Goal: Transaction & Acquisition: Purchase product/service

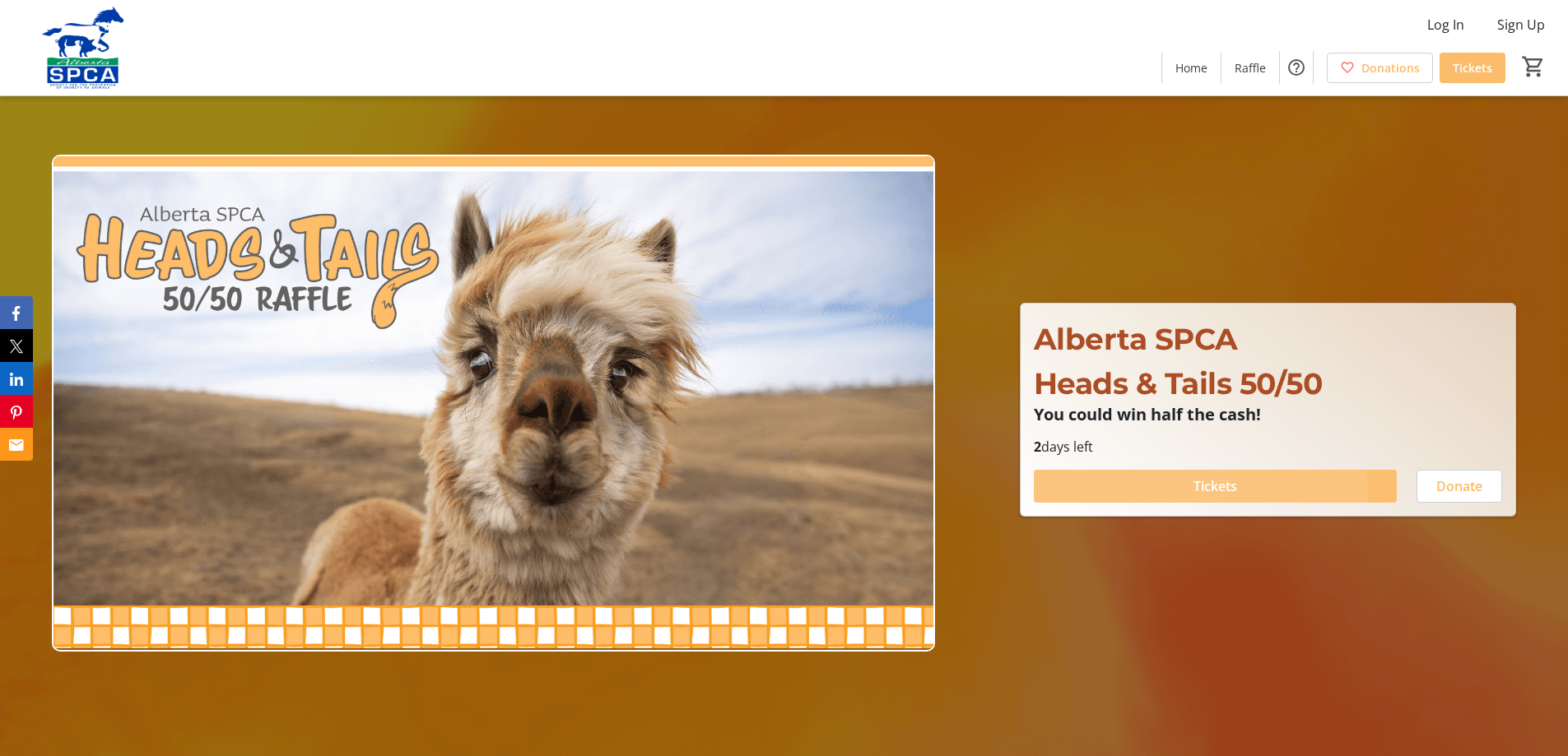
click at [1193, 496] on span "Tickets" at bounding box center [1215, 486] width 43 height 20
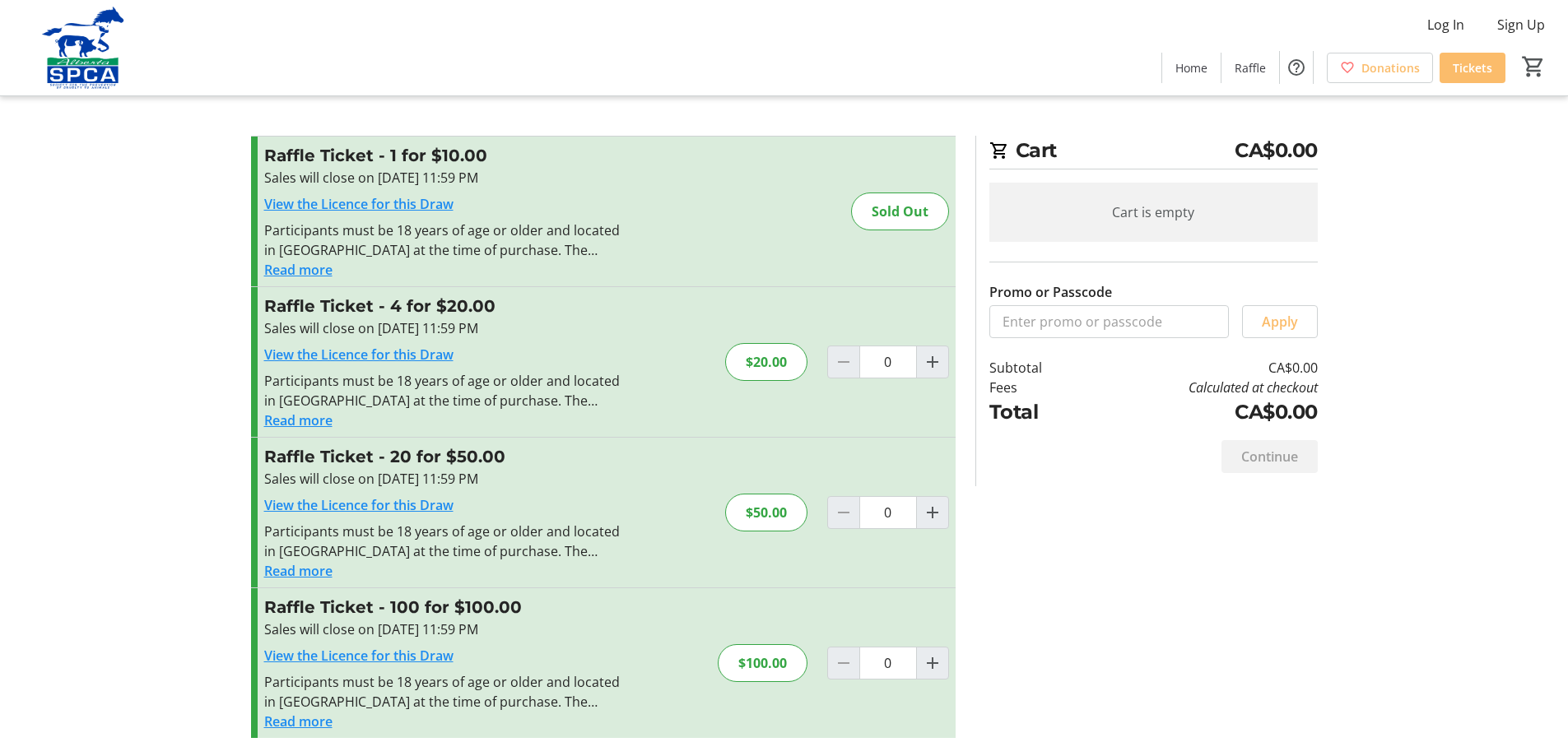
click at [742, 381] on div "$20.00" at bounding box center [766, 361] width 82 height 38
click at [931, 372] on mat-icon "Increment by one" at bounding box center [932, 362] width 20 height 20
type input "1"
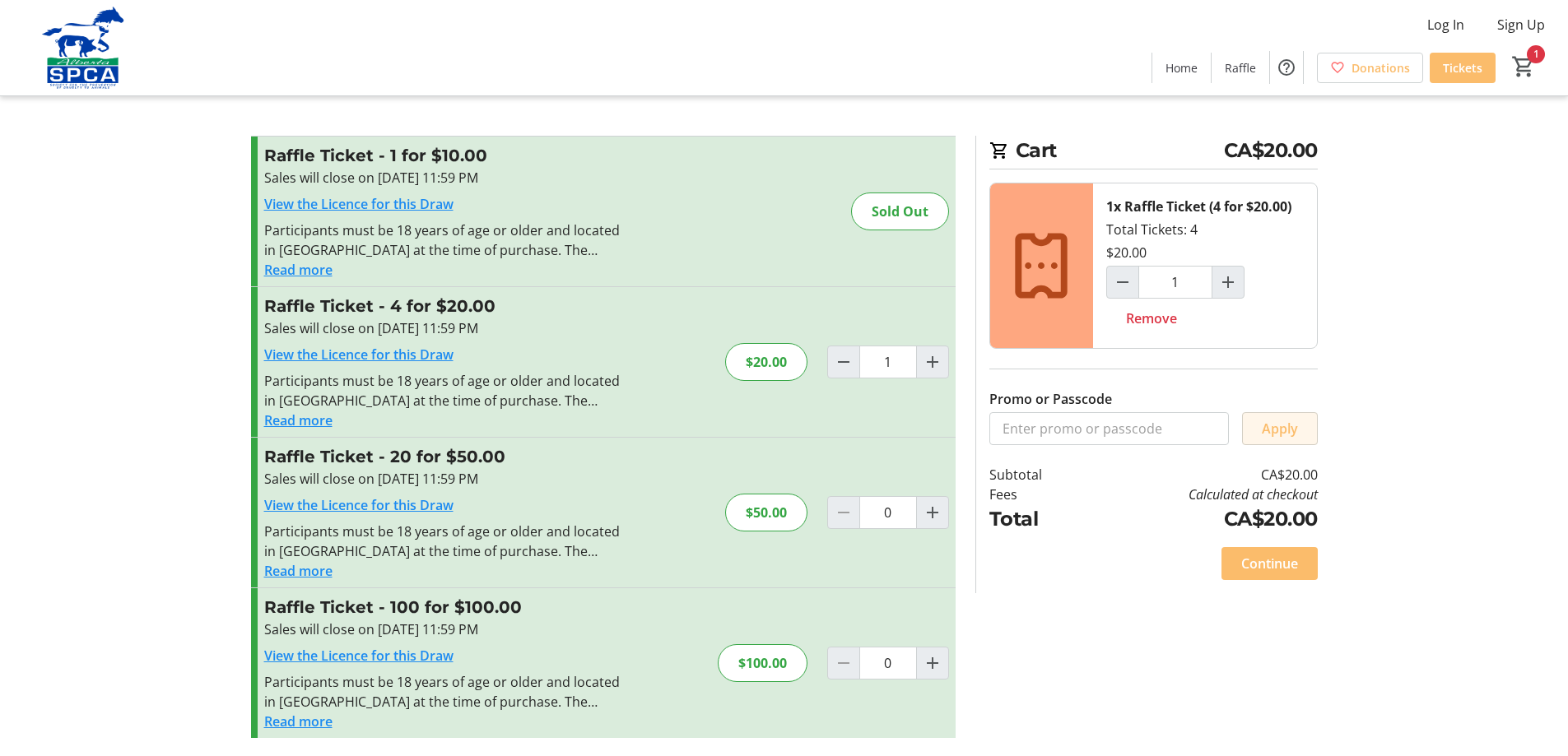
click at [1262, 438] on span "Apply" at bounding box center [1280, 429] width 37 height 20
click at [1253, 574] on span "Continue" at bounding box center [1269, 563] width 57 height 20
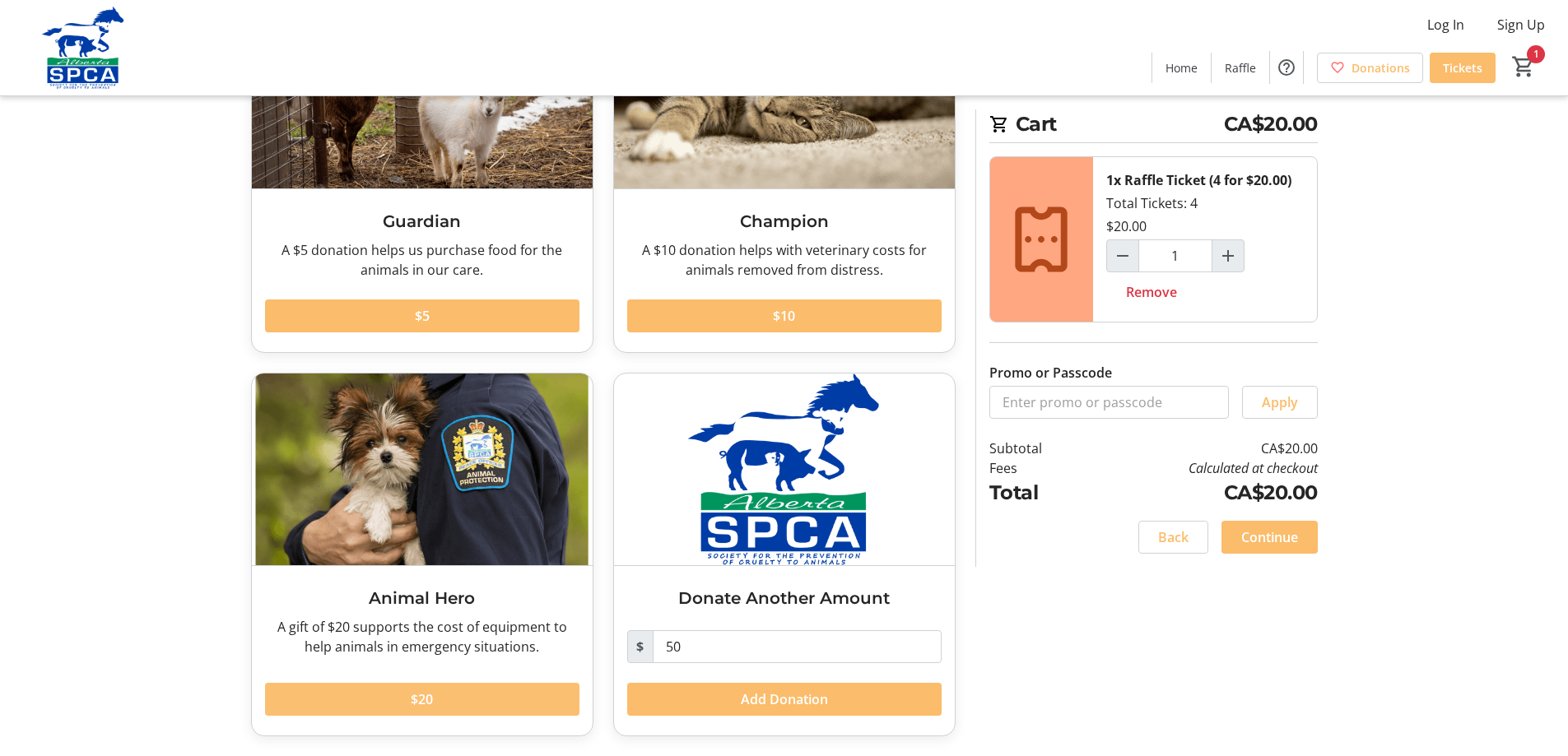
scroll to position [314, 0]
click at [516, 695] on span at bounding box center [422, 699] width 314 height 39
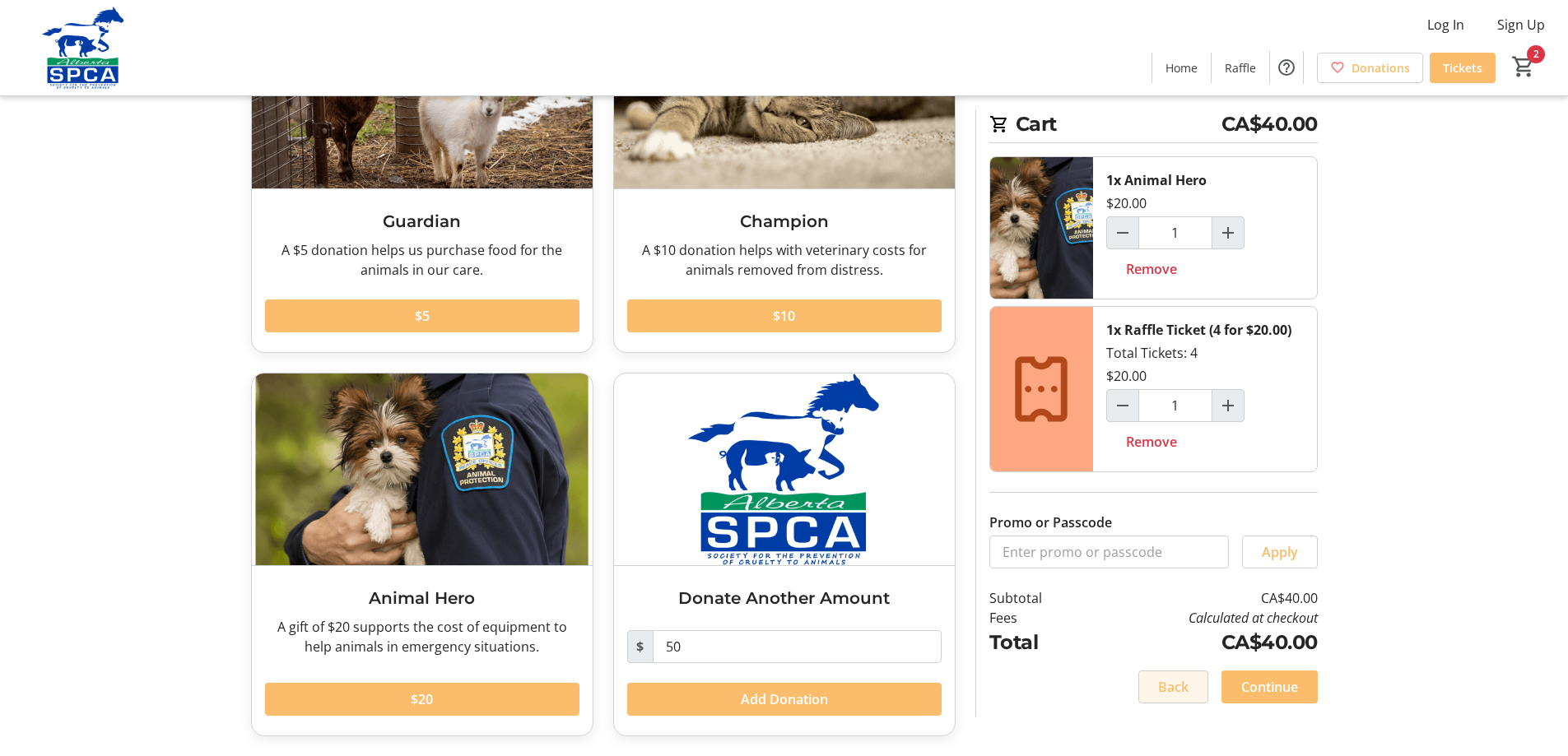
click at [1158, 696] on span "Back" at bounding box center [1173, 687] width 31 height 20
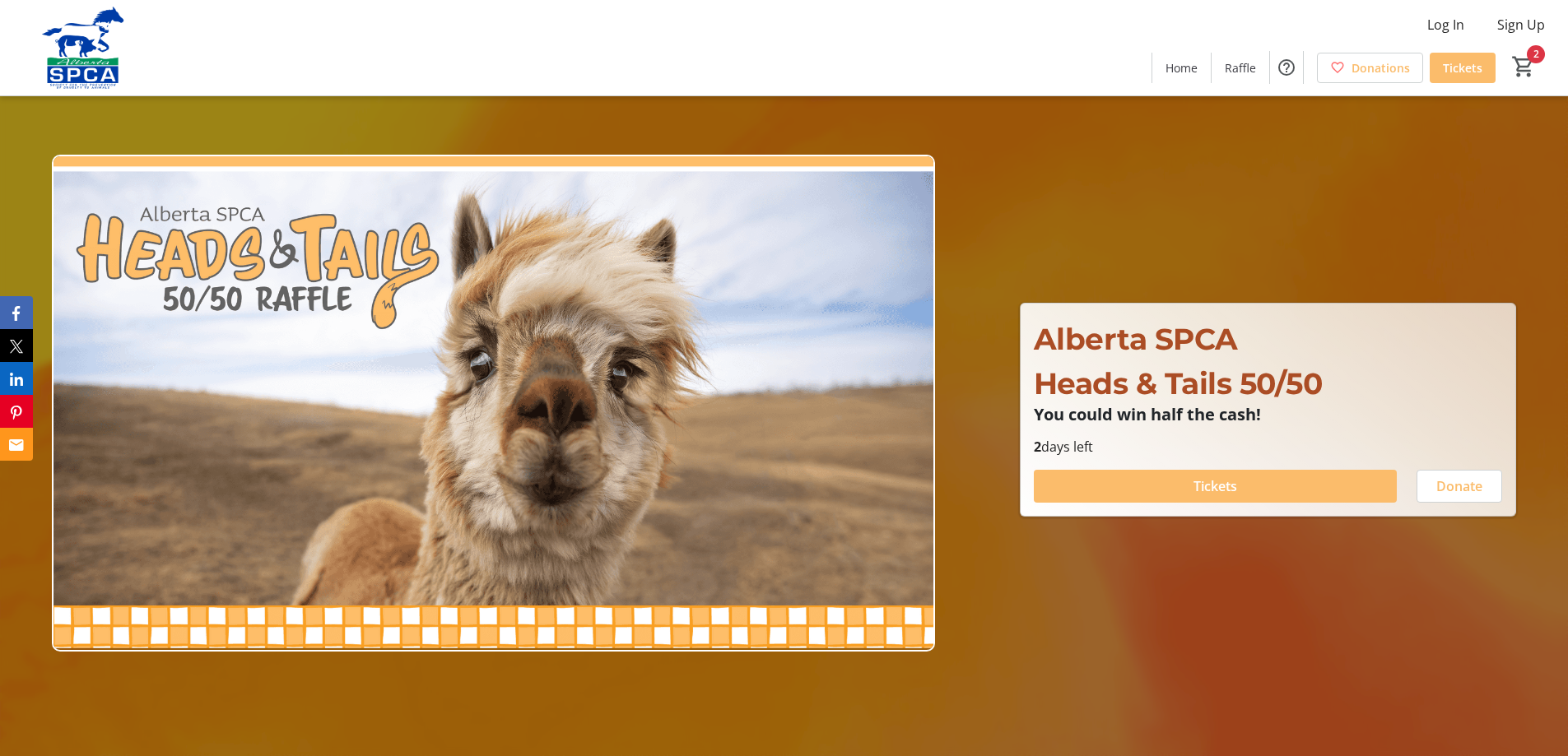
type input "1"
click at [1299, 495] on span at bounding box center [1215, 486] width 363 height 39
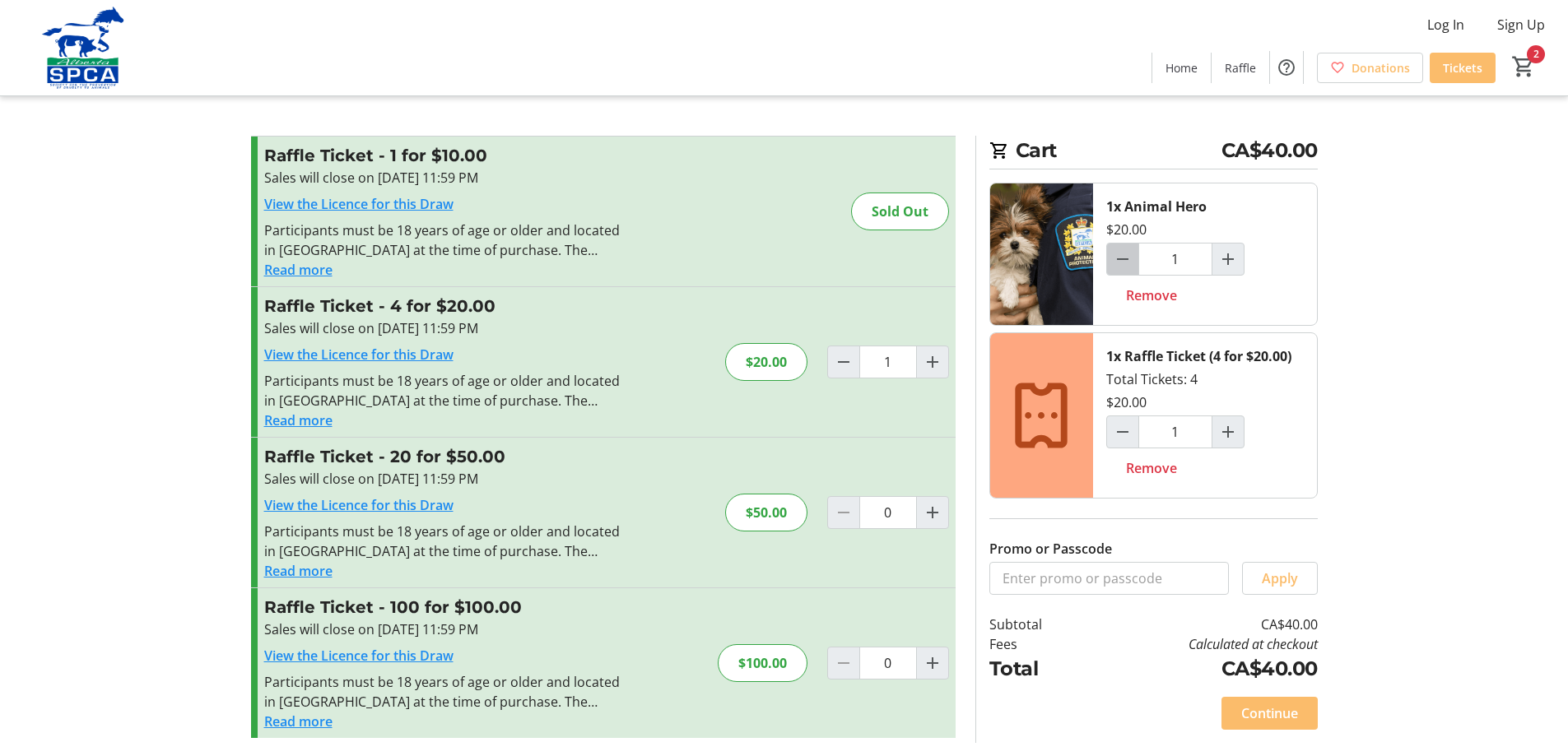
click at [1130, 269] on mat-icon "Decrement by one" at bounding box center [1122, 259] width 20 height 20
type input "0"
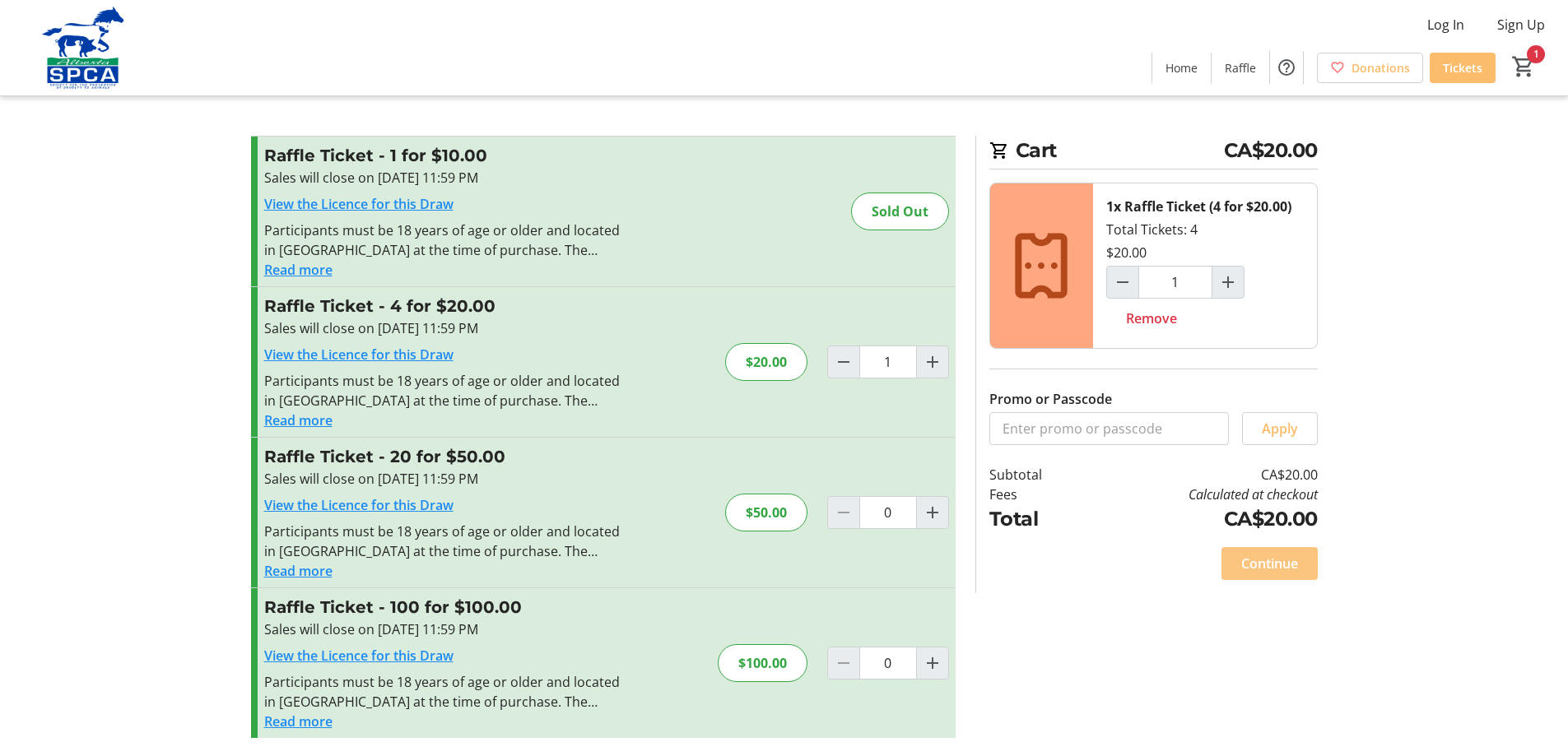
click at [1259, 574] on span "Continue" at bounding box center [1269, 563] width 57 height 20
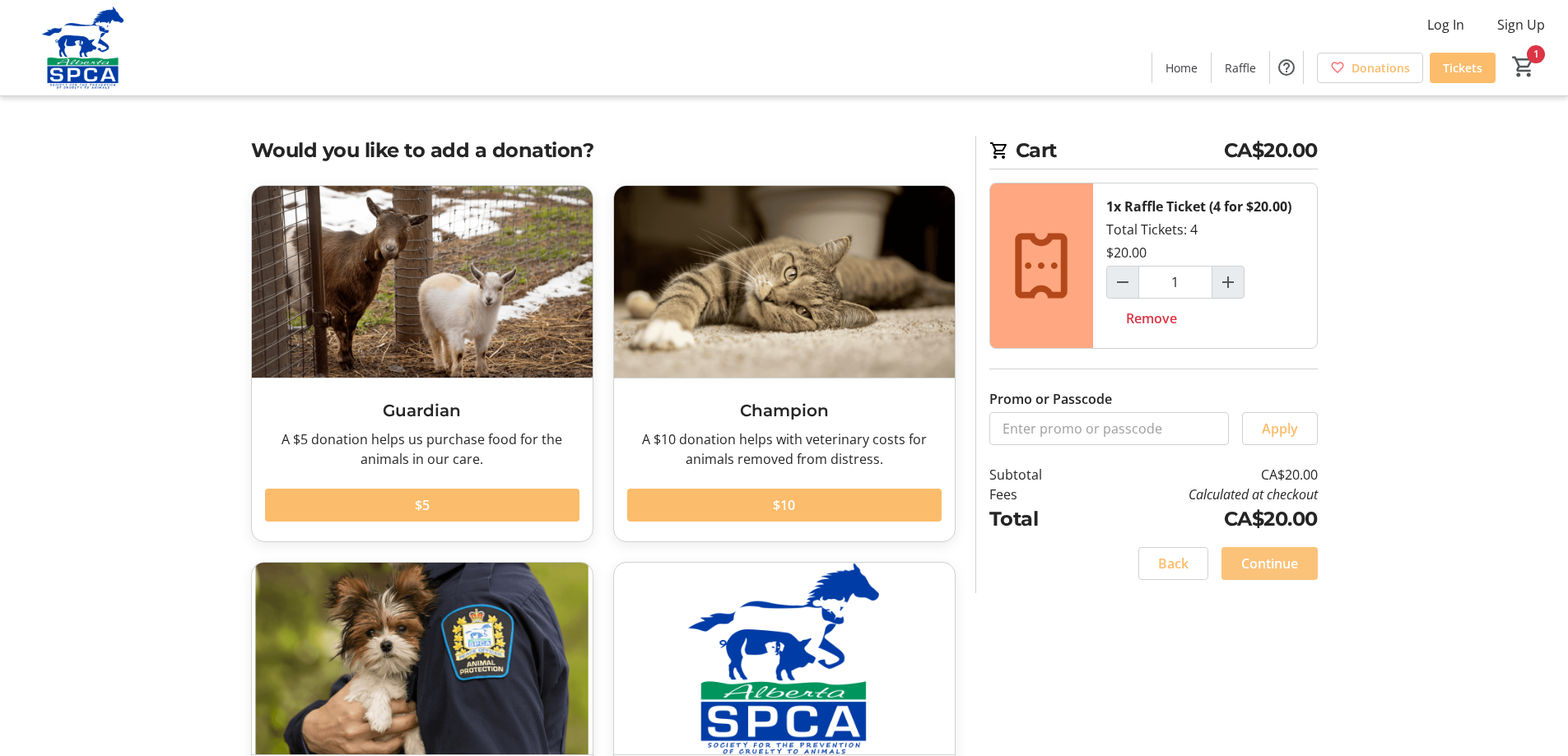
click at [1259, 574] on span "Continue" at bounding box center [1269, 563] width 57 height 20
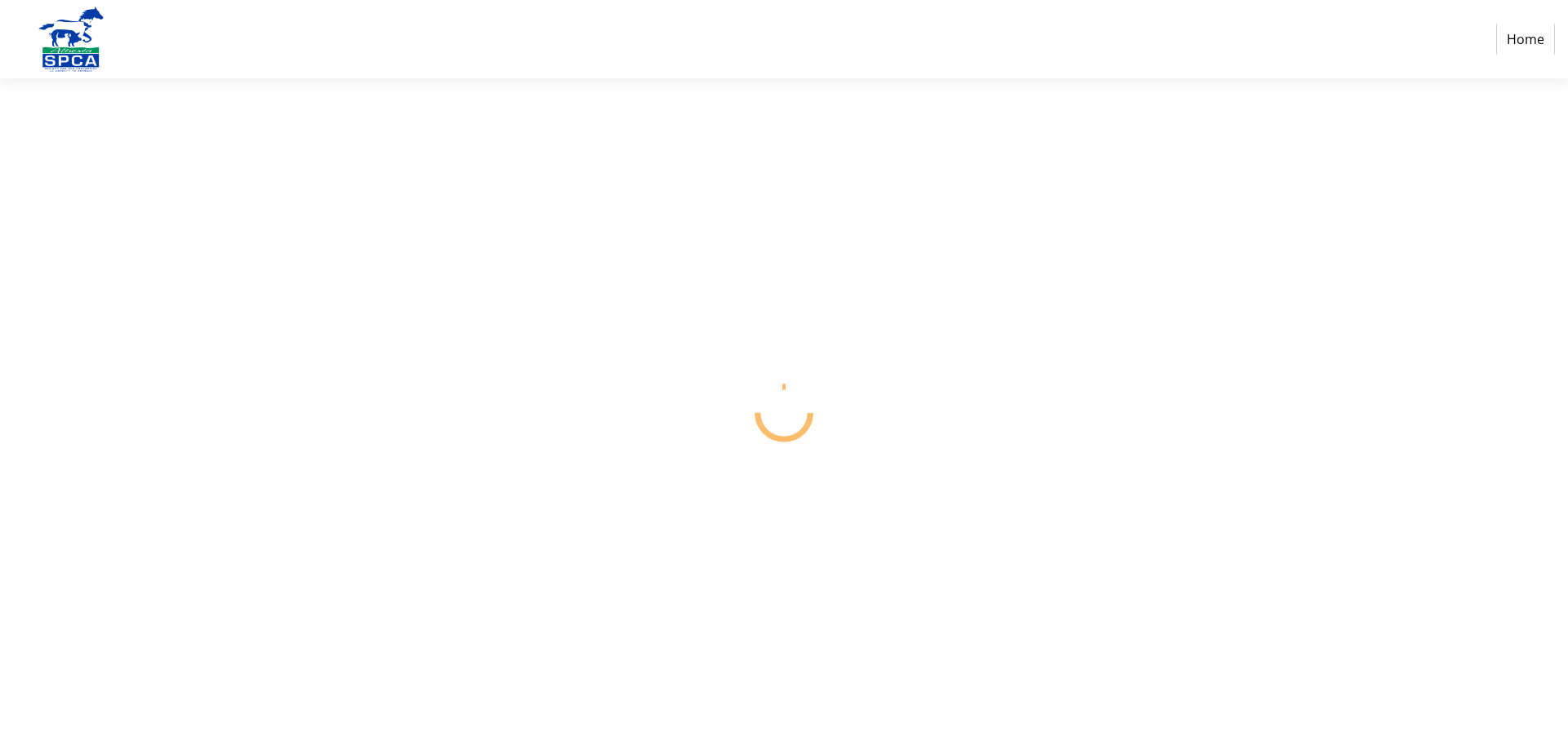
select select "CA"
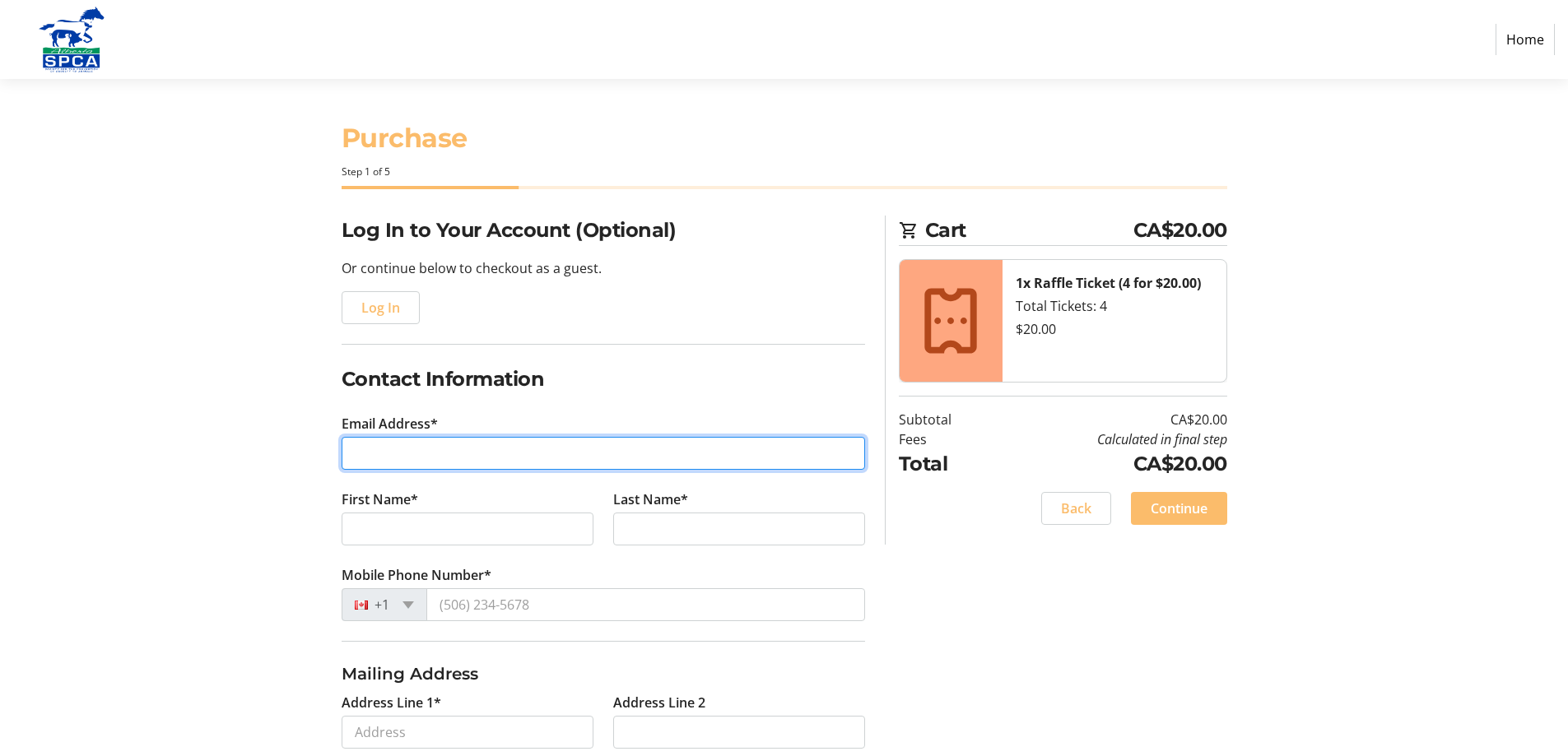
click at [416, 470] on input "Email Address*" at bounding box center [604, 454] width 524 height 33
type input "[EMAIL_ADDRESS][PERSON_NAME][DOMAIN_NAME]"
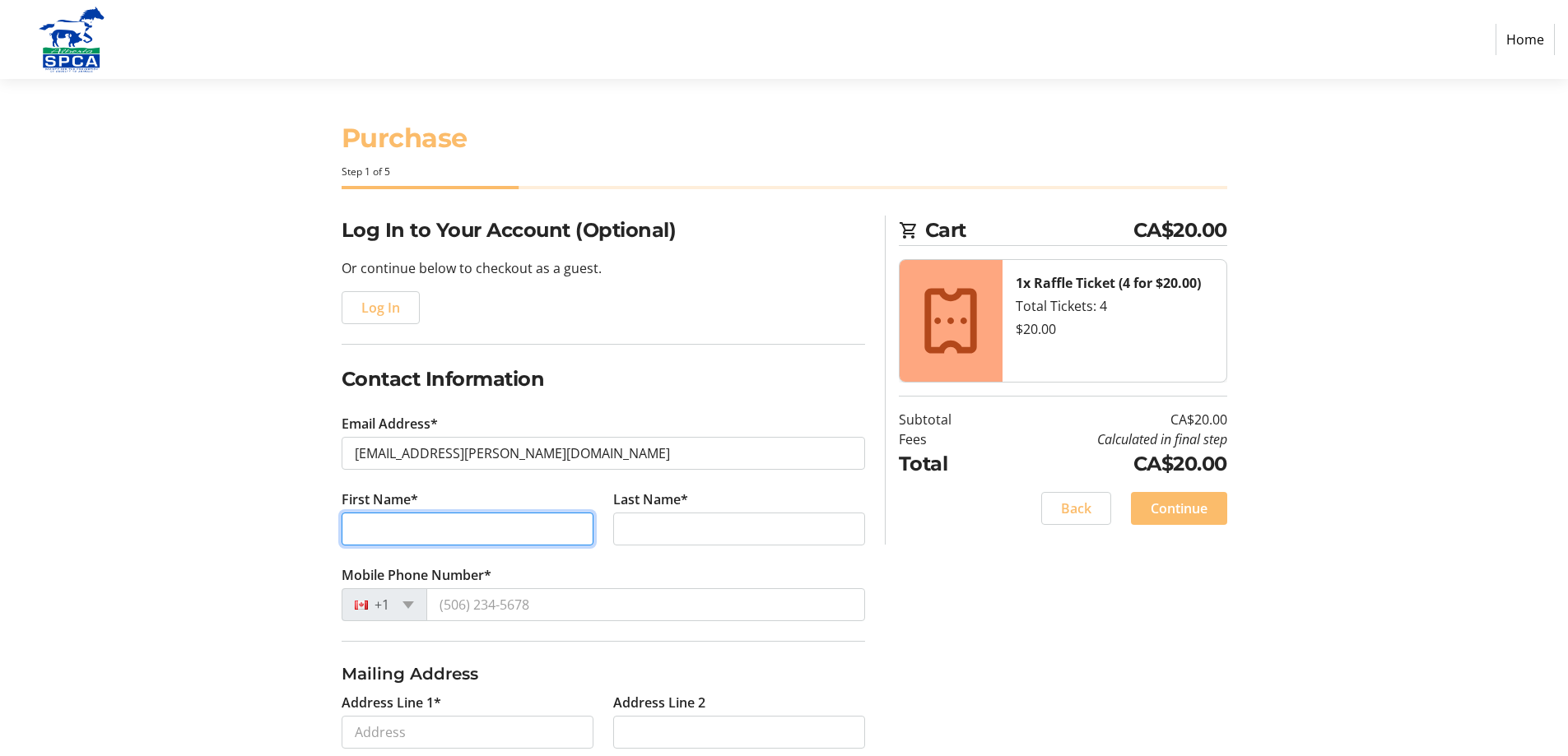
type input "[PERSON_NAME]"
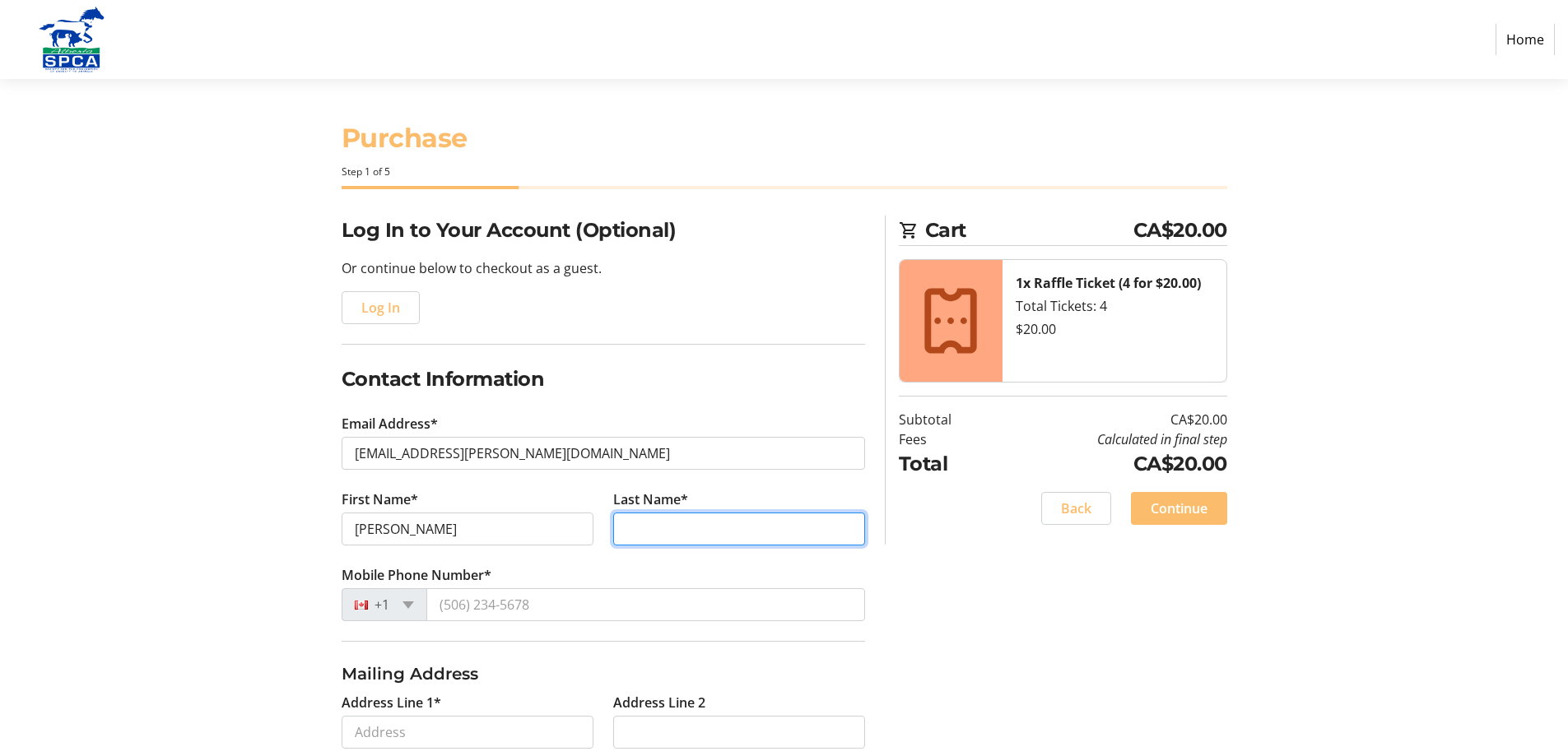
type input "[PERSON_NAME]"
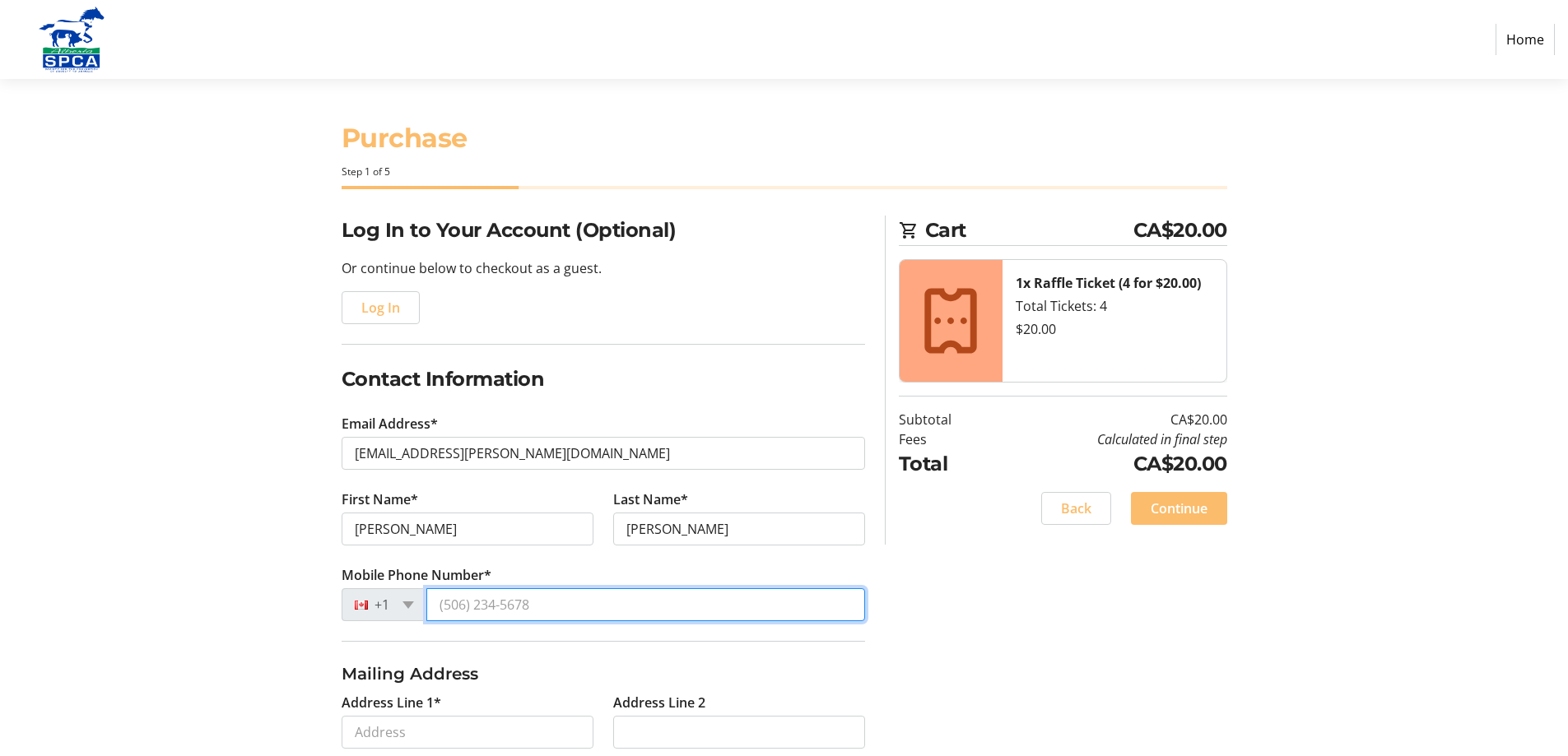
type input "[PHONE_NUMBER]"
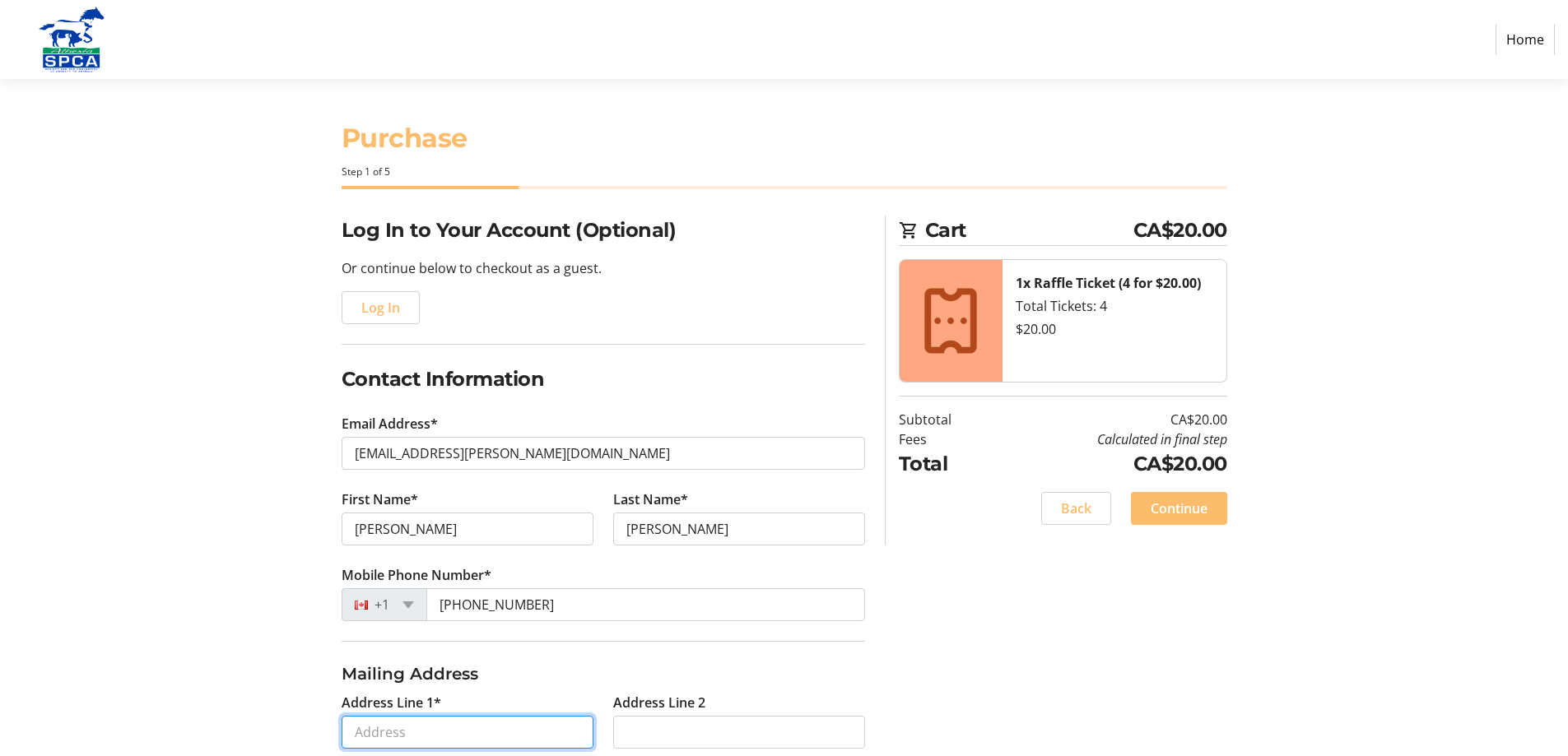
type input "[STREET_ADDRESS]"
type input "[GEOGRAPHIC_DATA]"
select select "AB"
type input "T3G 1P5"
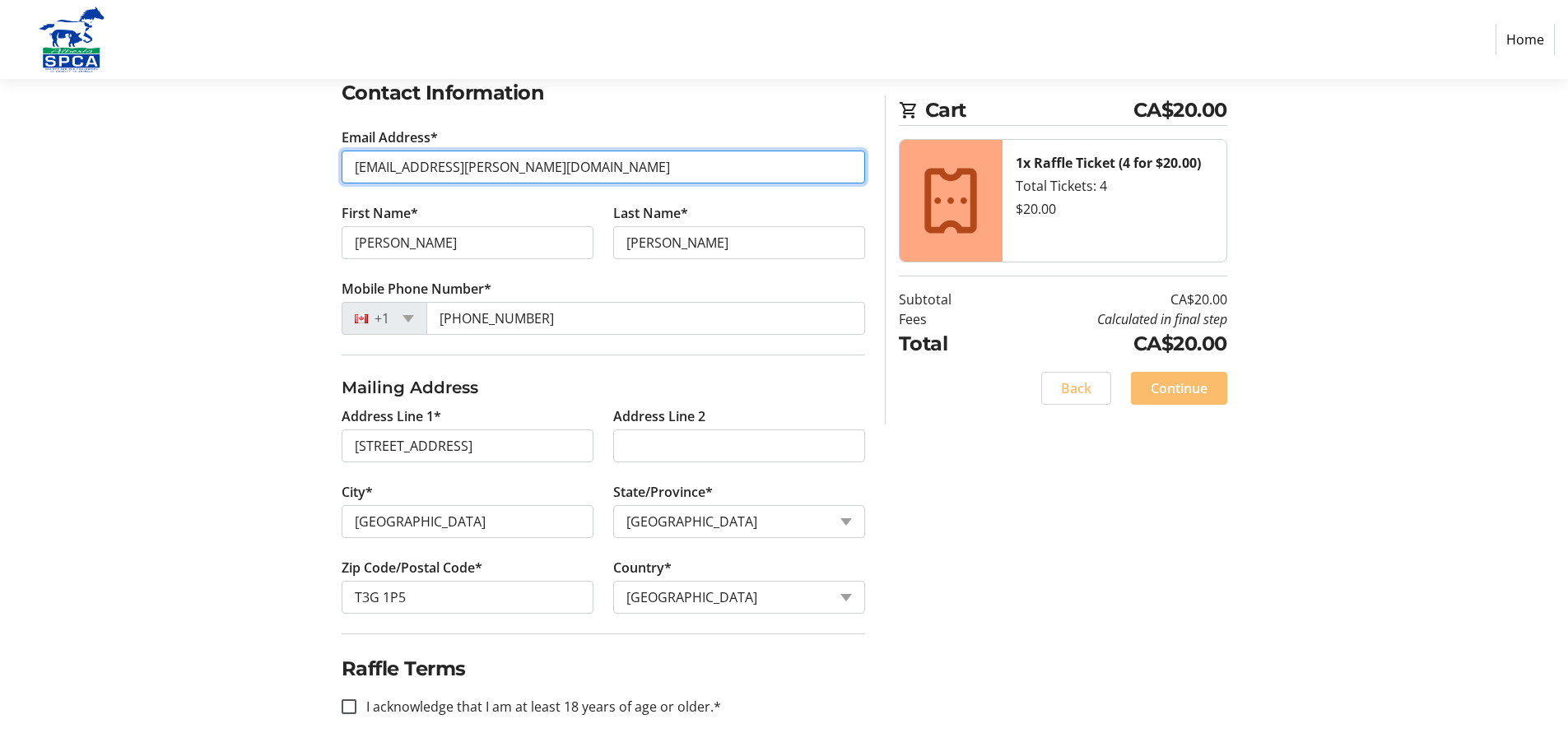
scroll to position [526, 0]
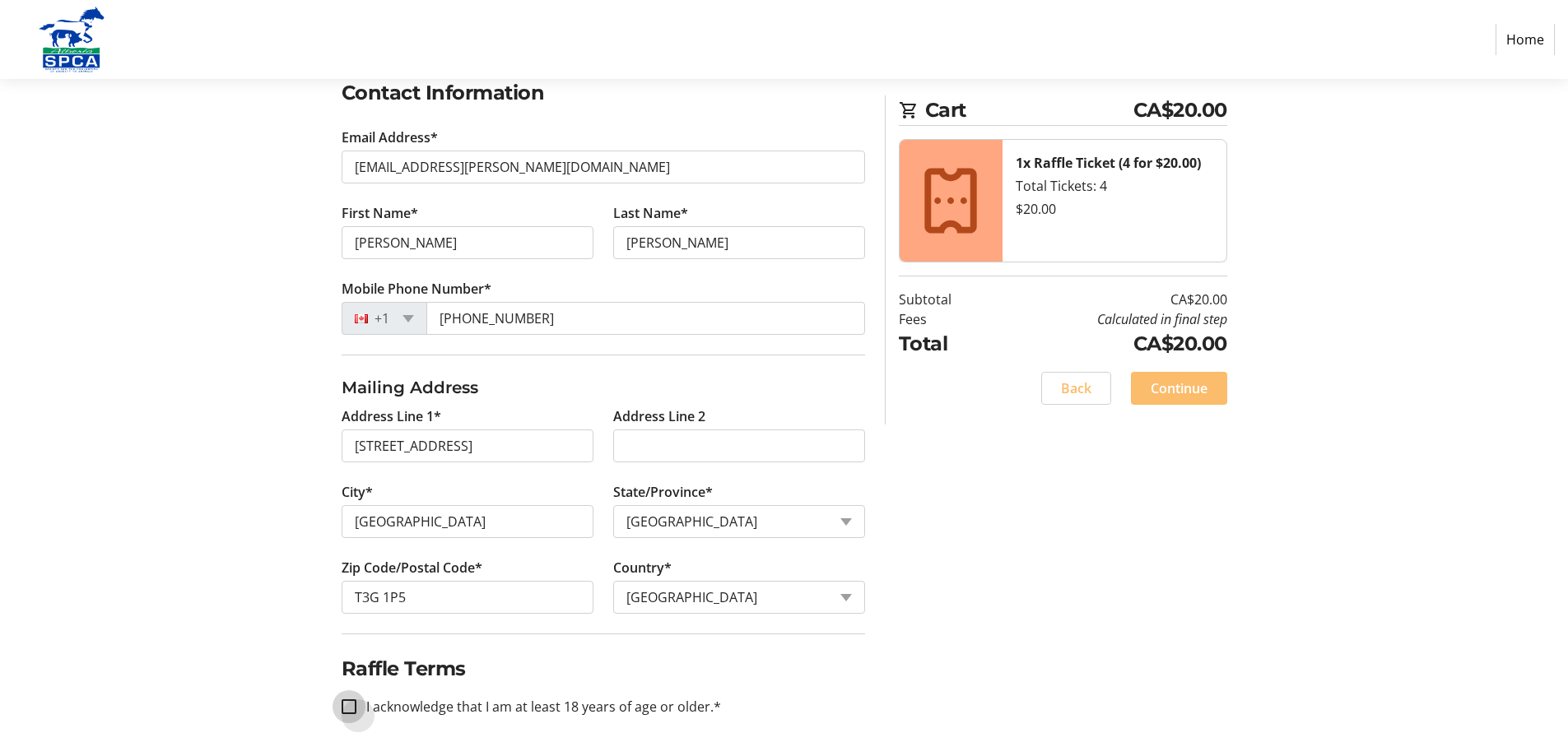
click at [353, 699] on input "I acknowledge that I am at least 18 years of age or older.*" at bounding box center [349, 706] width 14 height 14
checkbox input "true"
click at [1198, 399] on span "Continue" at bounding box center [1179, 388] width 57 height 20
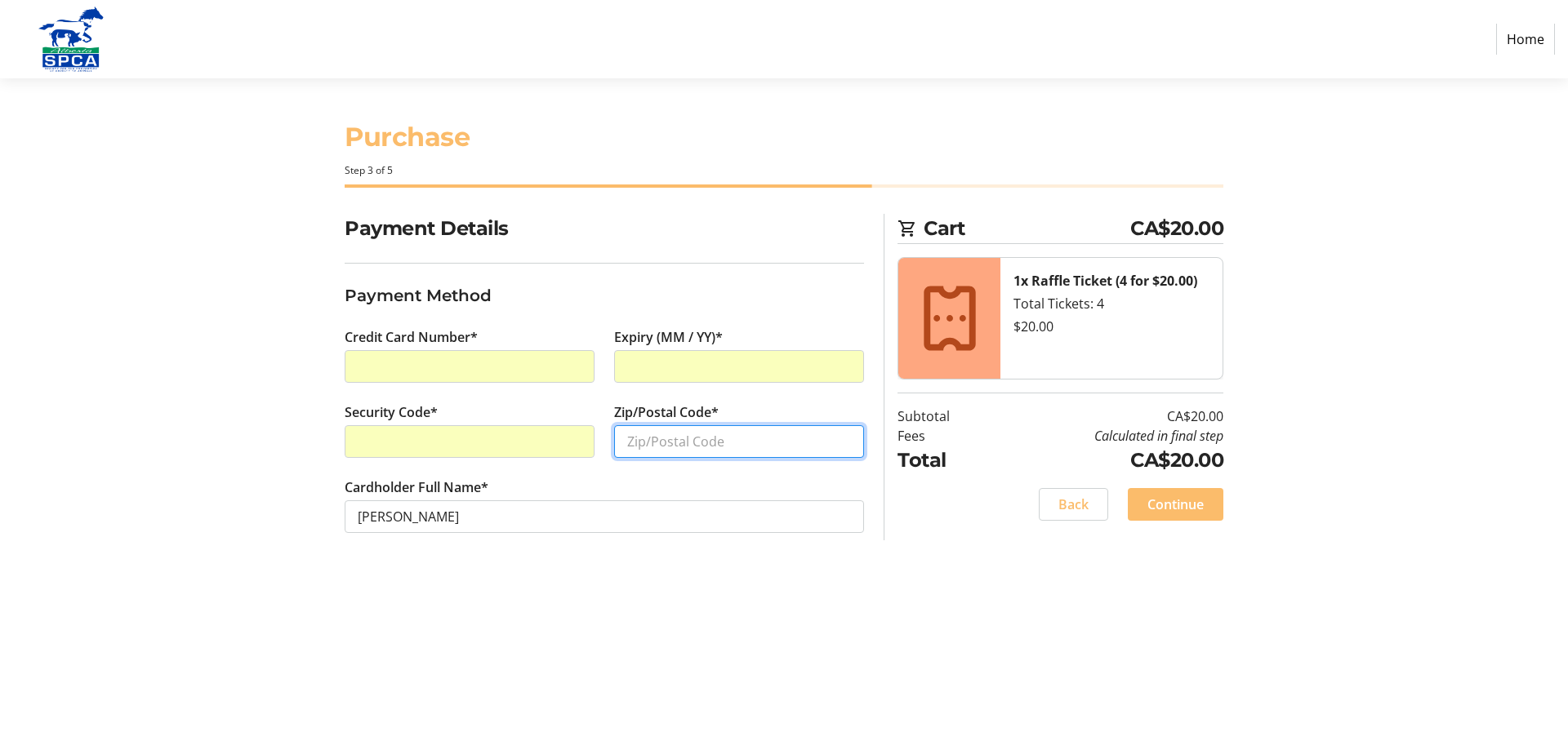
click at [686, 458] on input "Zip/Postal Code*" at bounding box center [740, 441] width 250 height 32
type input "t3b1p5"
click at [1182, 514] on span "Continue" at bounding box center [1175, 504] width 56 height 20
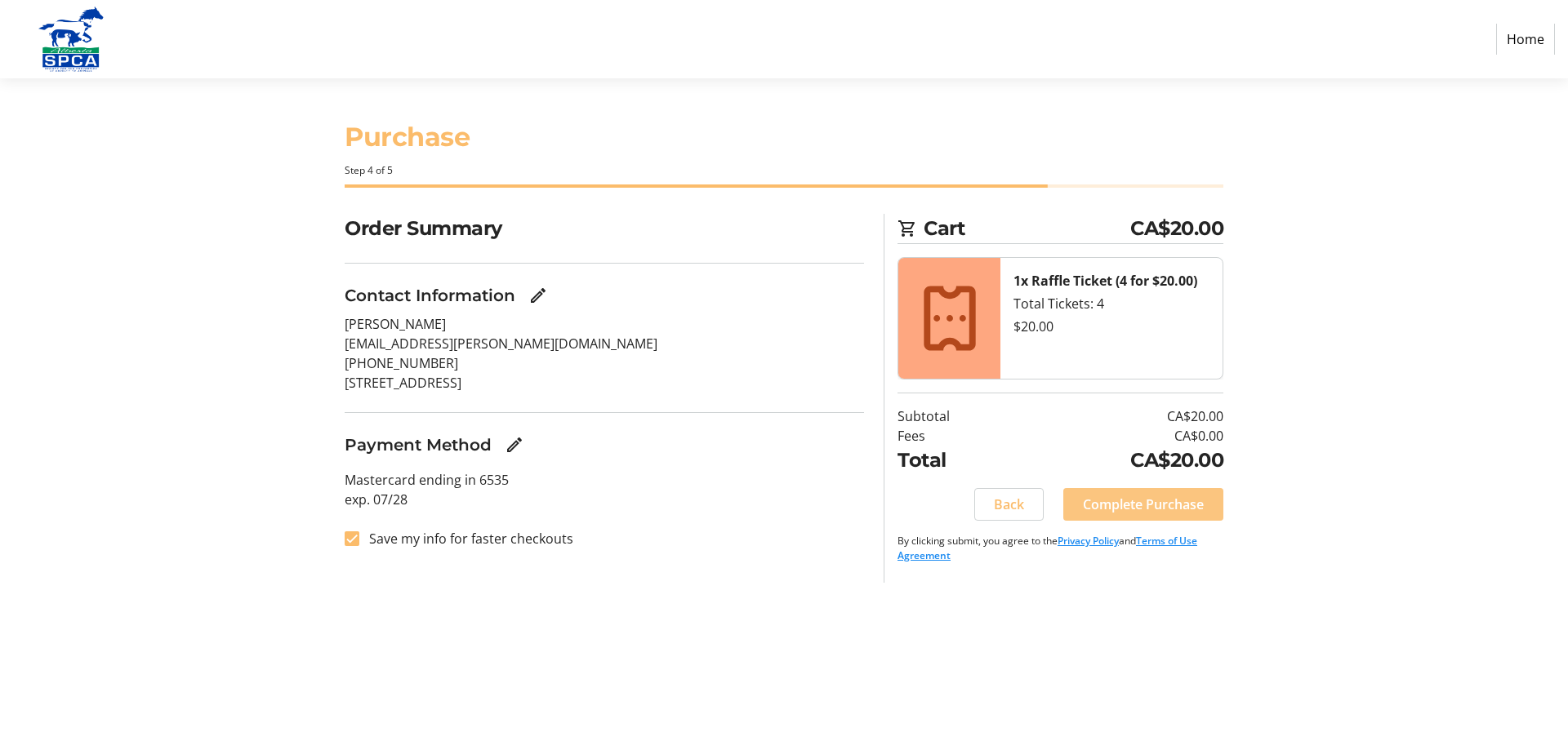
click at [1138, 514] on span "Complete Purchase" at bounding box center [1143, 504] width 120 height 20
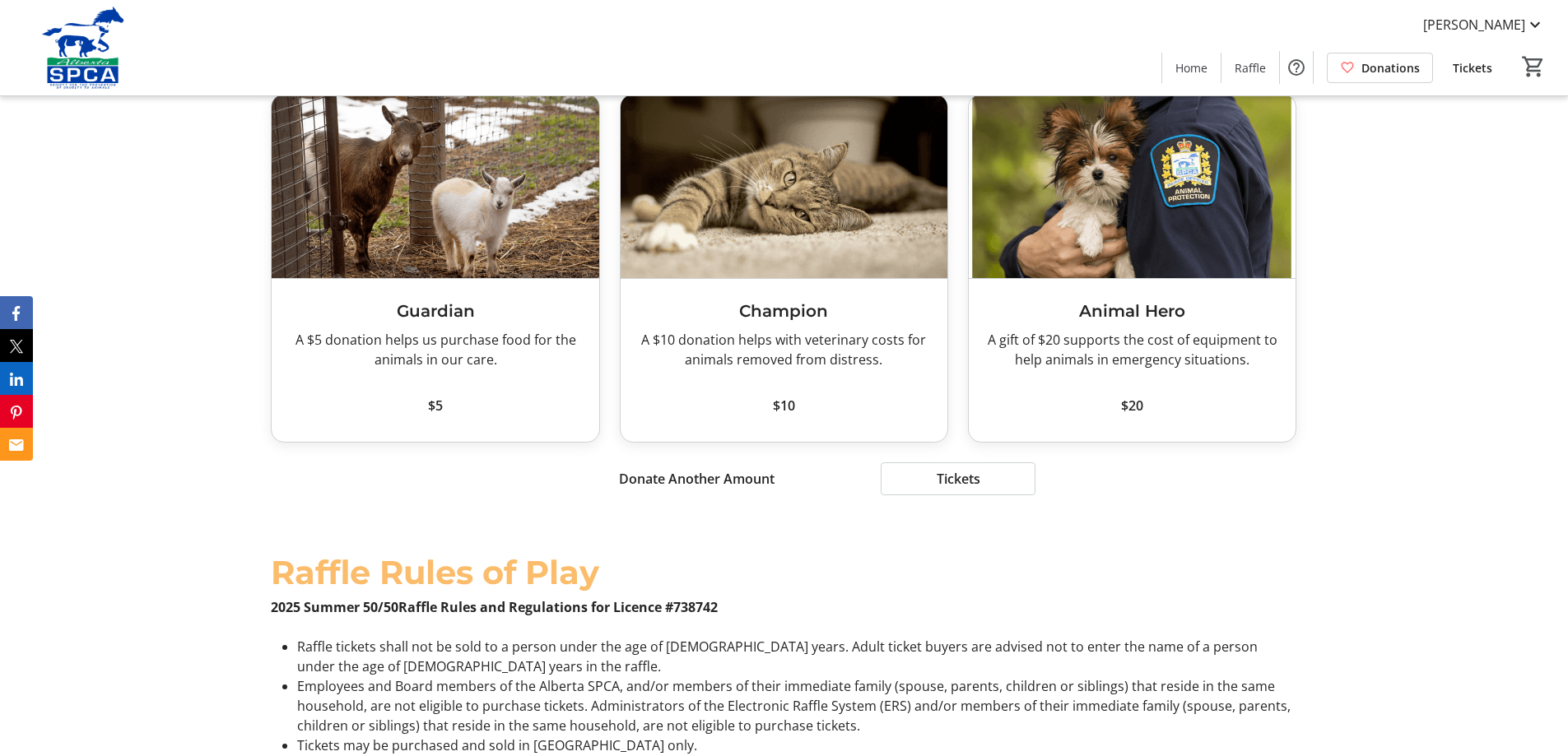
scroll to position [2140, 0]
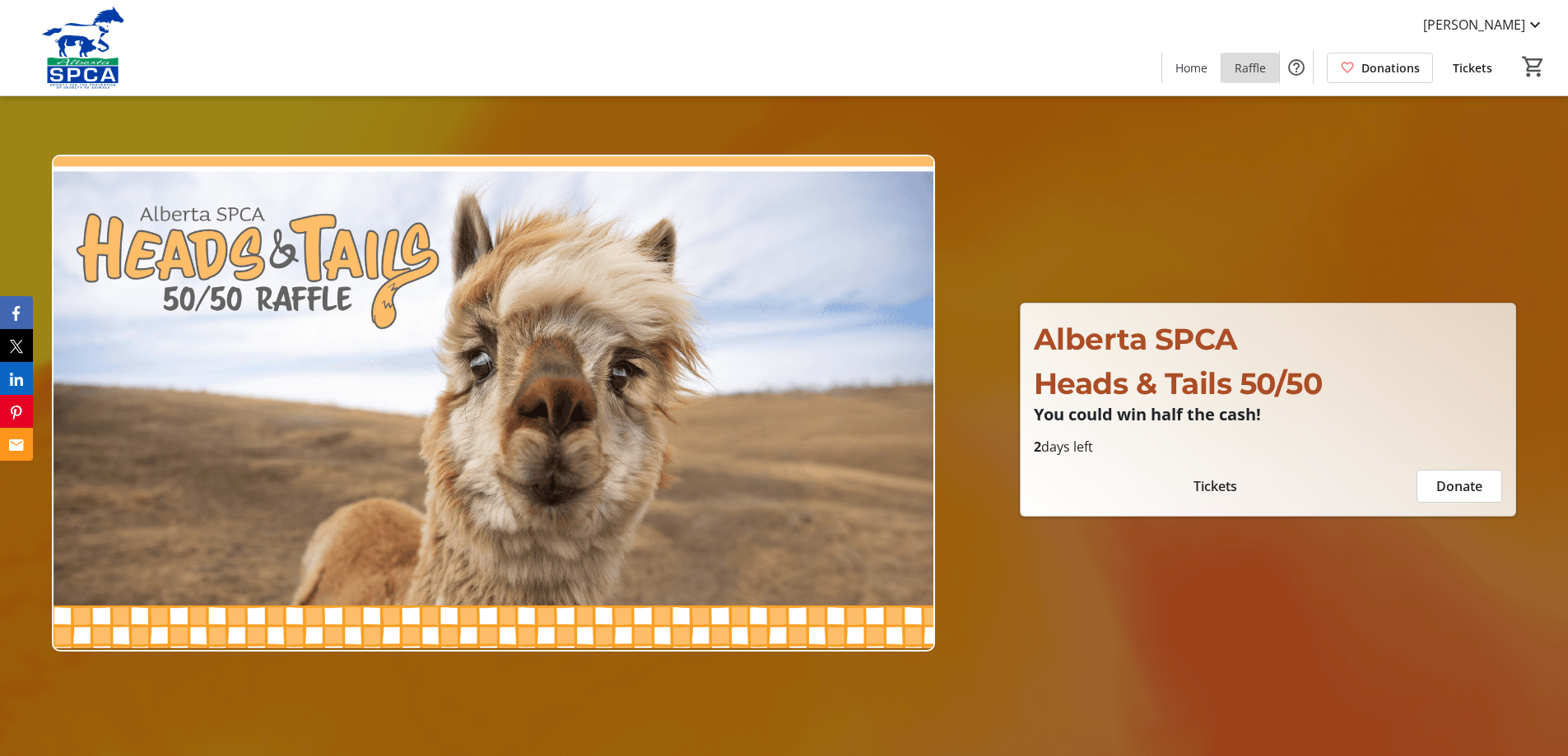
click at [1235, 76] on span "Raffle" at bounding box center [1250, 68] width 31 height 17
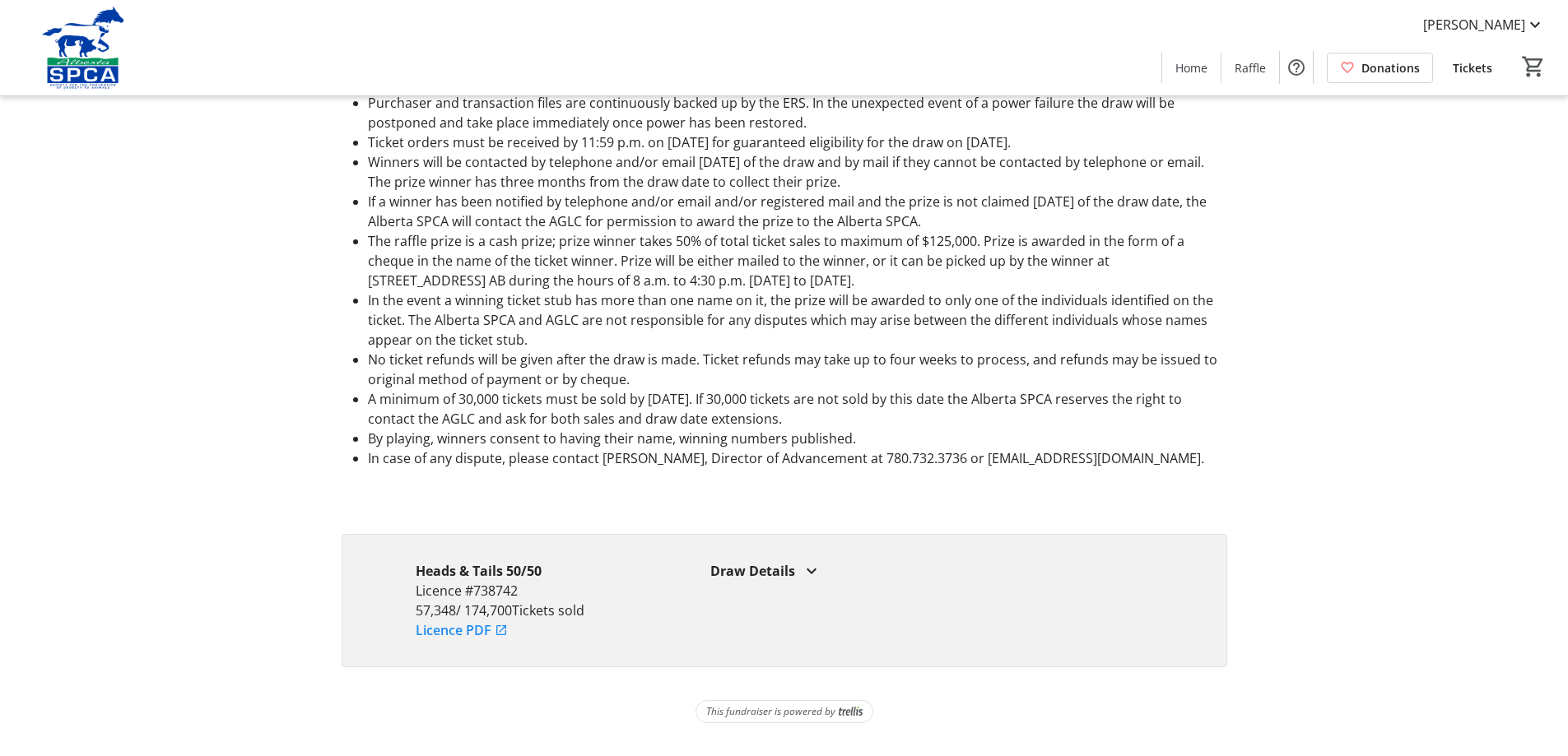
scroll to position [1564, 0]
click at [1175, 76] on span "Home" at bounding box center [1190, 68] width 32 height 17
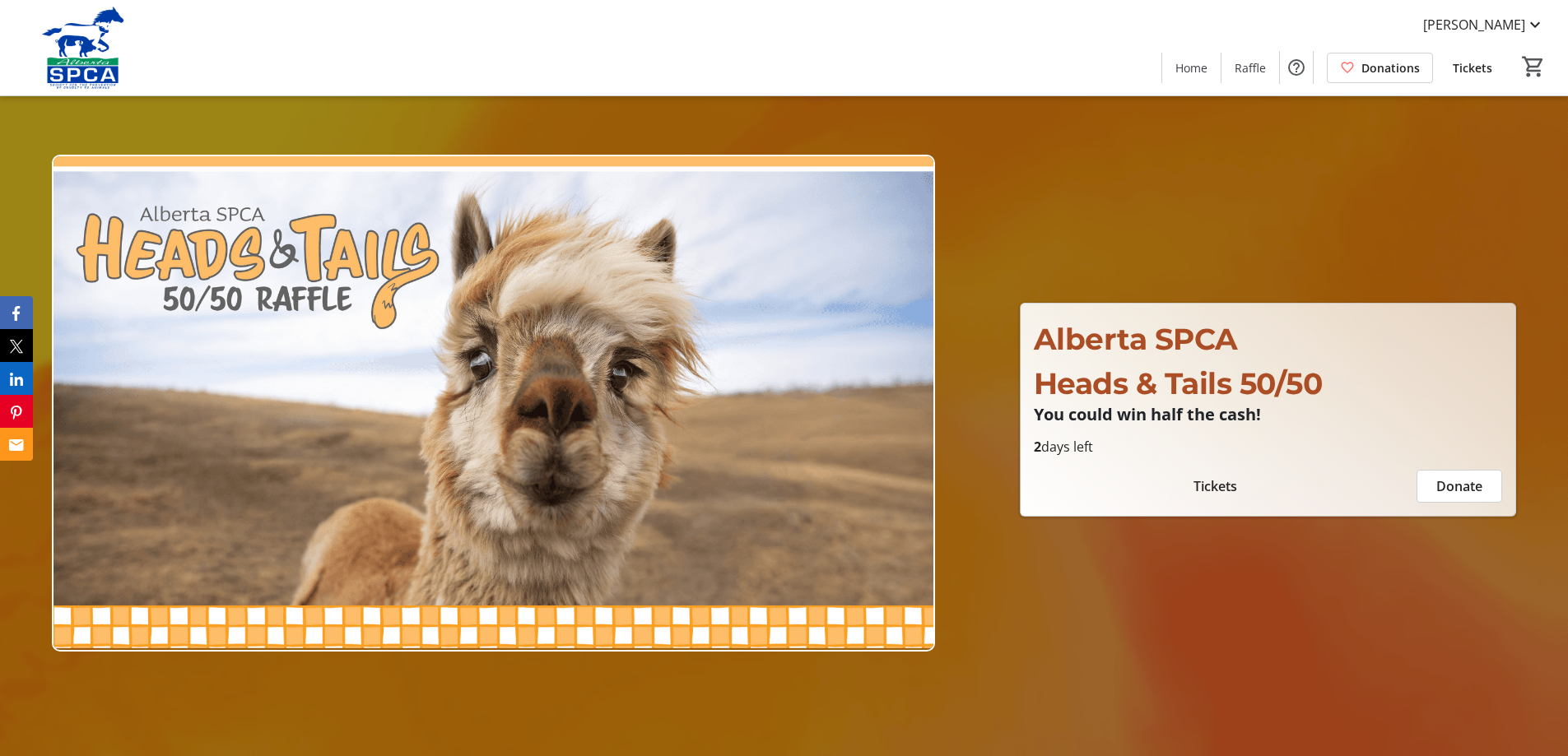
click at [1452, 69] on span "Tickets" at bounding box center [1472, 68] width 39 height 17
click at [1459, 34] on span "[PERSON_NAME]" at bounding box center [1475, 24] width 102 height 20
click at [1474, 104] on span "My Account" at bounding box center [1488, 110] width 114 height 20
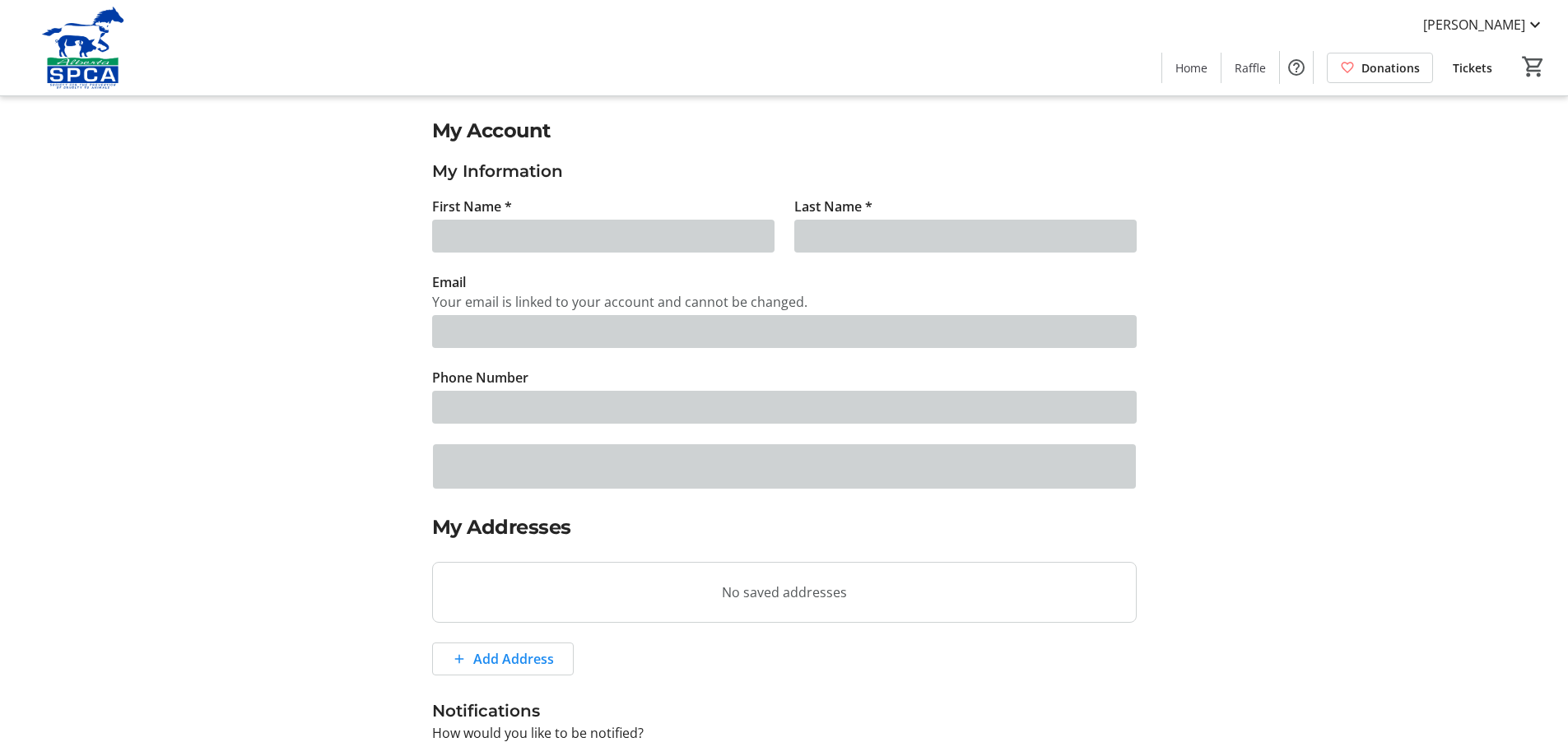
scroll to position [2, 0]
type input "[PERSON_NAME]"
type input "[EMAIL_ADDRESS][PERSON_NAME][DOMAIN_NAME]"
type input "[PHONE_NUMBER]"
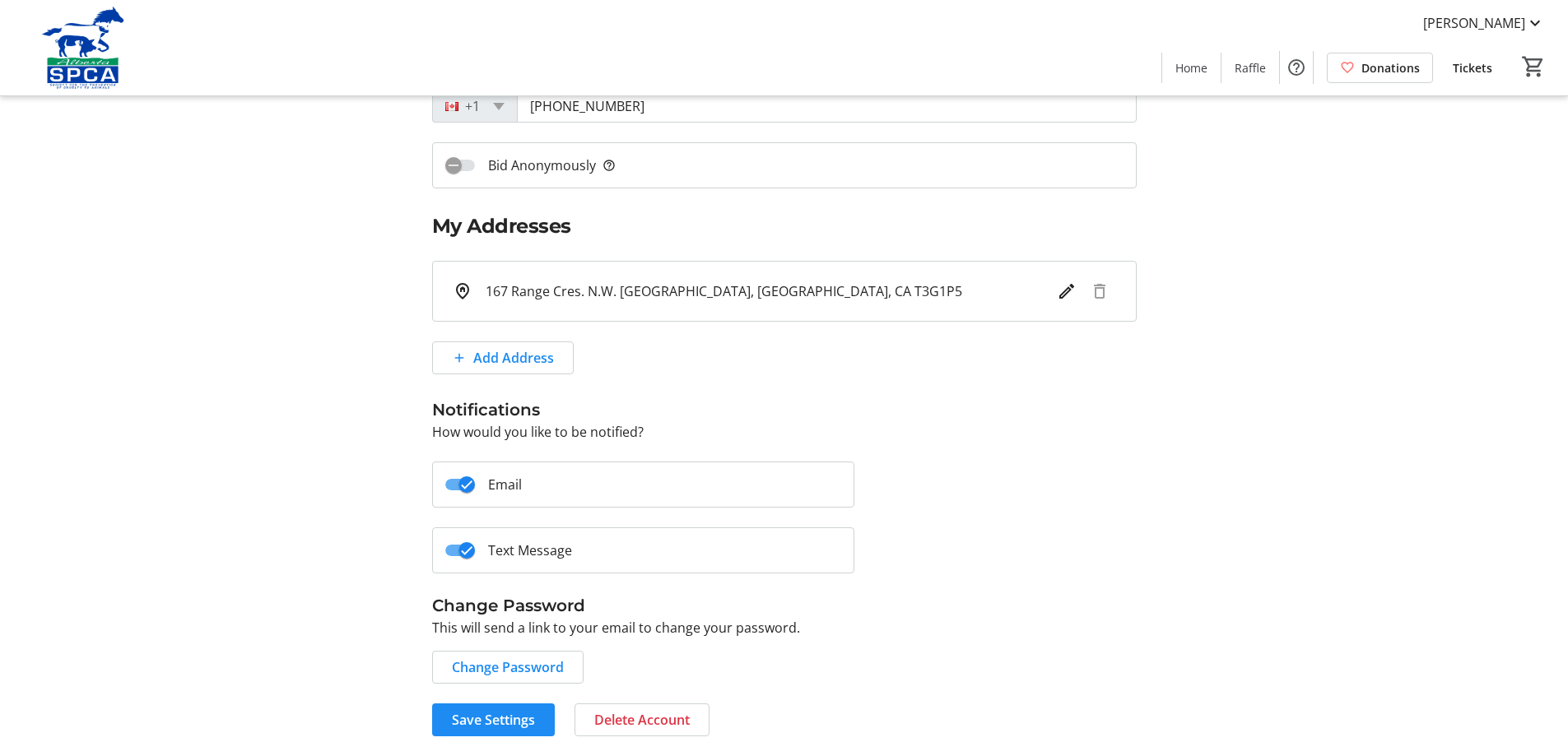
scroll to position [524, 0]
click at [665, 528] on mat-slide-toggle "Text Message" at bounding box center [643, 551] width 423 height 46
click at [469, 543] on icon "button" at bounding box center [466, 550] width 14 height 14
click at [535, 658] on span "Change Password" at bounding box center [508, 667] width 112 height 20
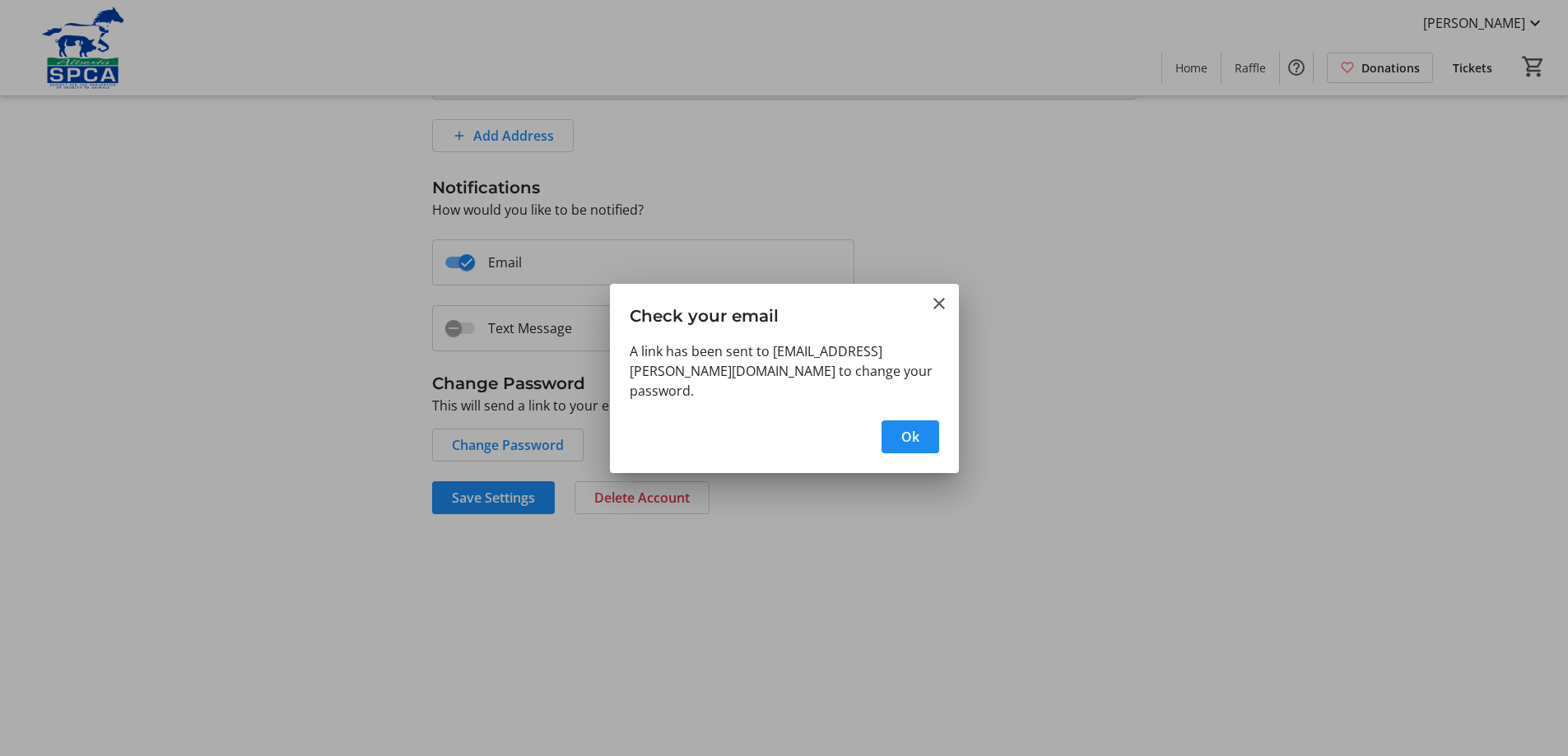
scroll to position [0, 0]
click at [889, 446] on span "button" at bounding box center [910, 436] width 58 height 39
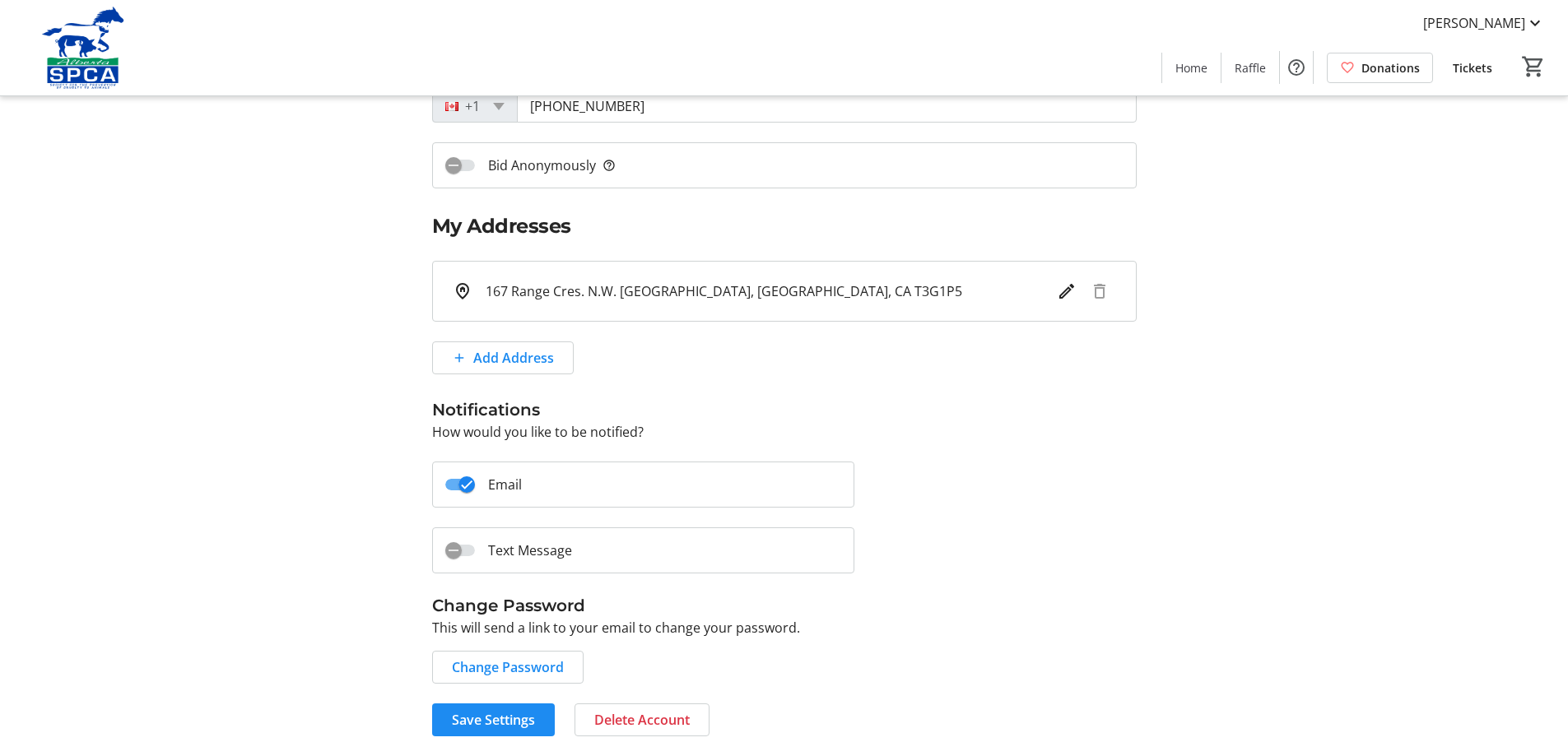
scroll to position [524, 0]
click at [493, 719] on span "Save Settings" at bounding box center [493, 720] width 83 height 20
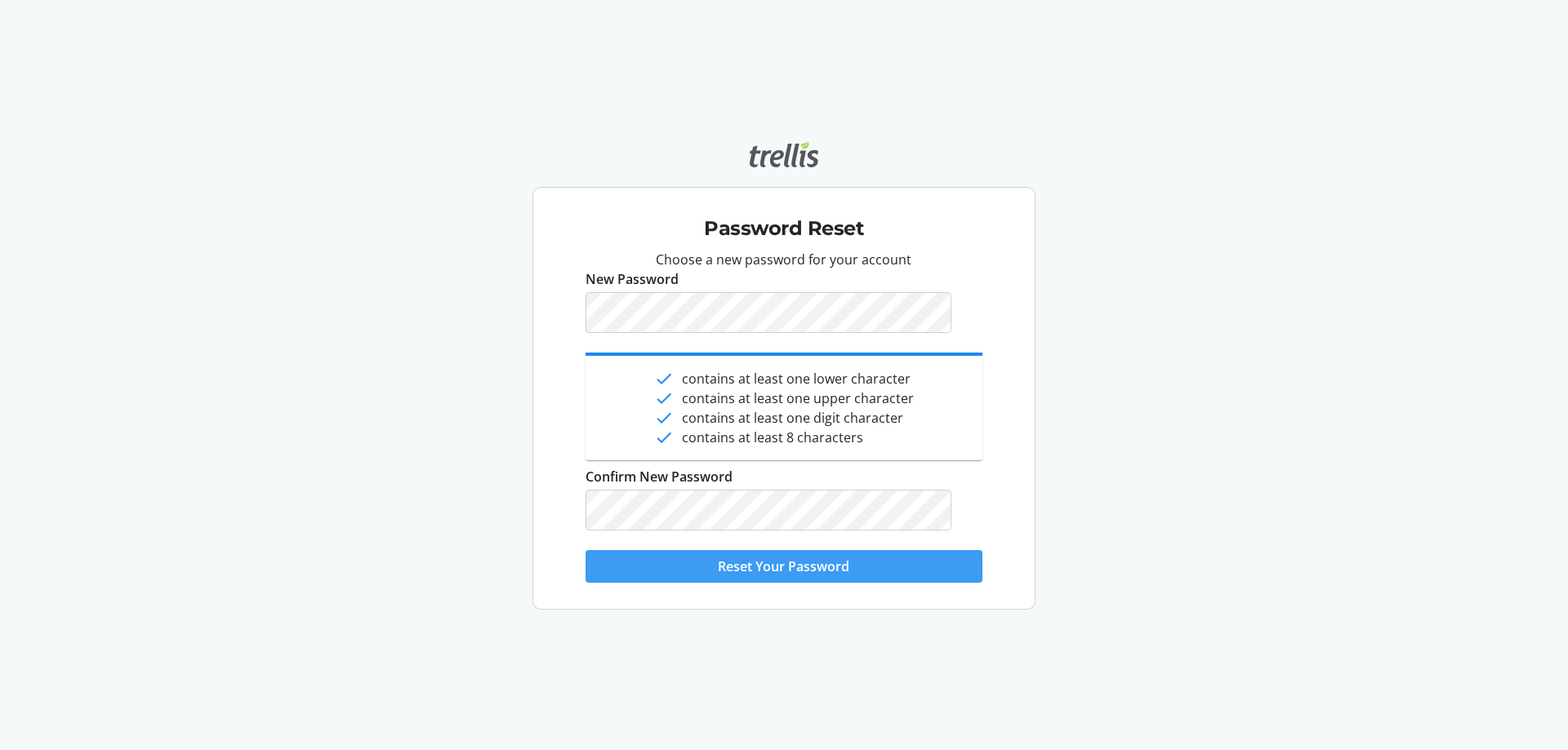
click at [876, 587] on span "submit" at bounding box center [784, 567] width 397 height 39
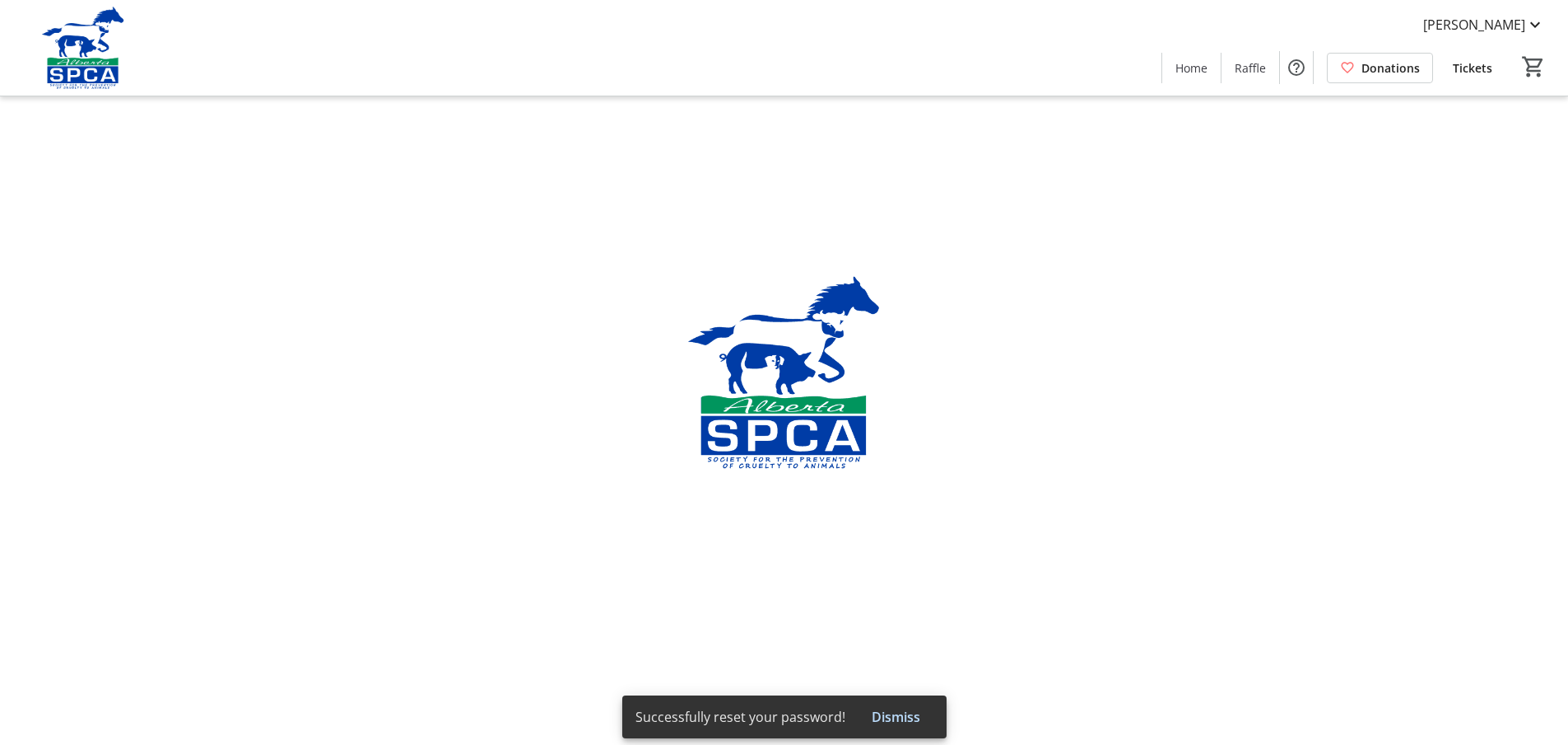
type input "[PERSON_NAME]"
type input "[EMAIL_ADDRESS][PERSON_NAME][DOMAIN_NAME]"
type input "[PHONE_NUMBER]"
